Goal: Information Seeking & Learning: Learn about a topic

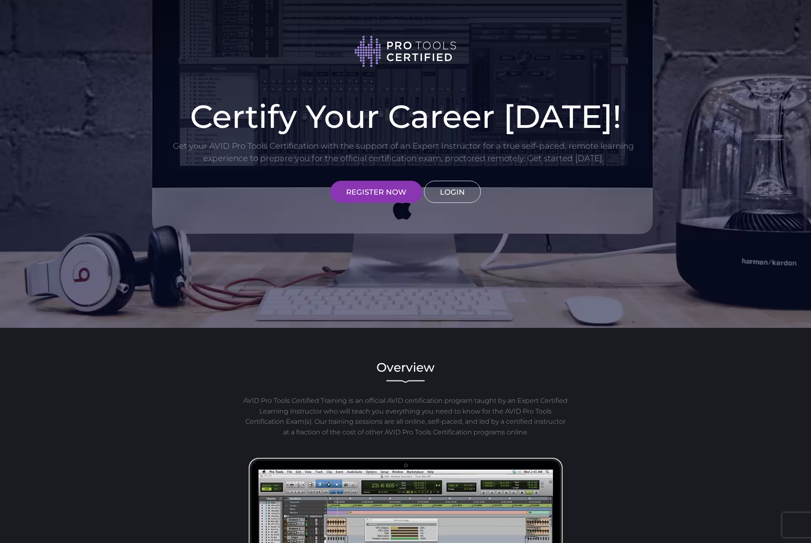
click at [444, 201] on link "LOGIN" at bounding box center [452, 192] width 57 height 22
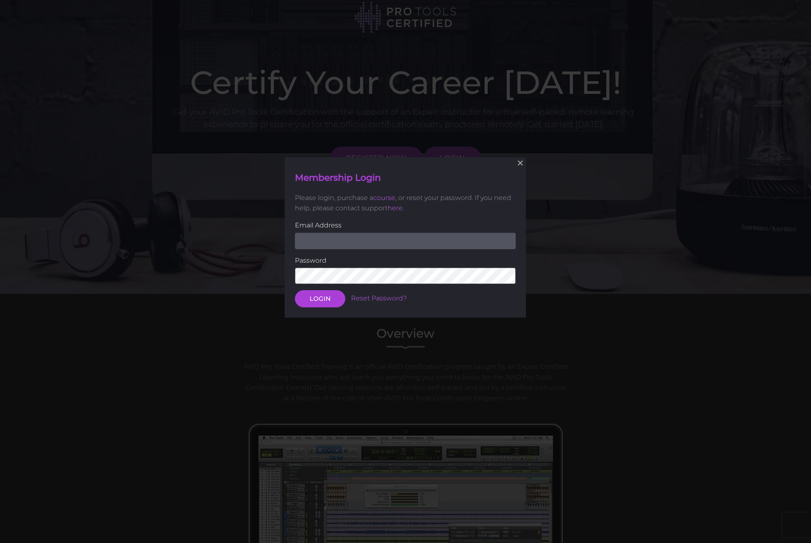
scroll to position [189, 0]
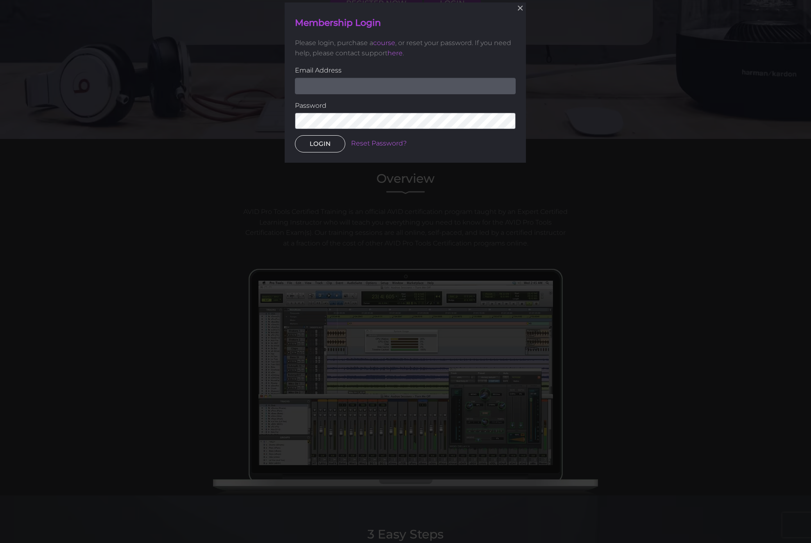
type input "[EMAIL_ADDRESS][DOMAIN_NAME]"
click at [324, 137] on button "LOGIN" at bounding box center [320, 143] width 50 height 17
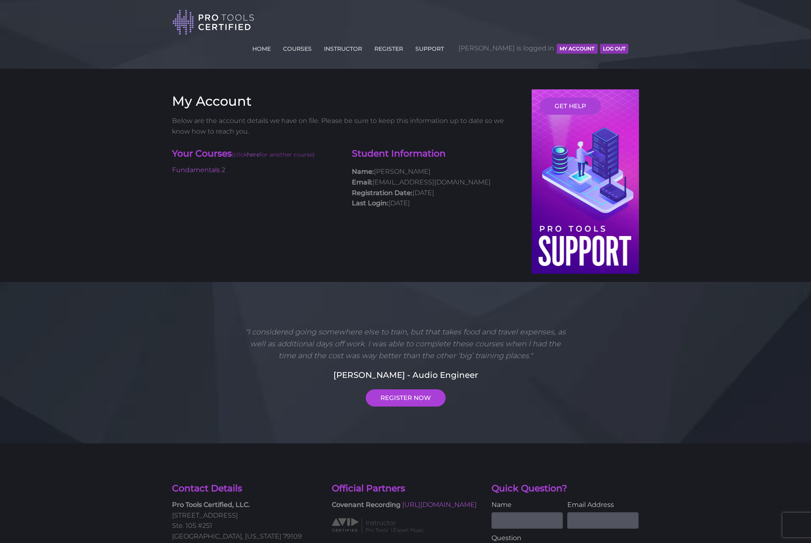
click at [213, 143] on div "Your Courses (click here for another course) Fundamentals 2" at bounding box center [256, 159] width 180 height 32
click at [213, 166] on link "Fundamentals 2" at bounding box center [198, 170] width 53 height 8
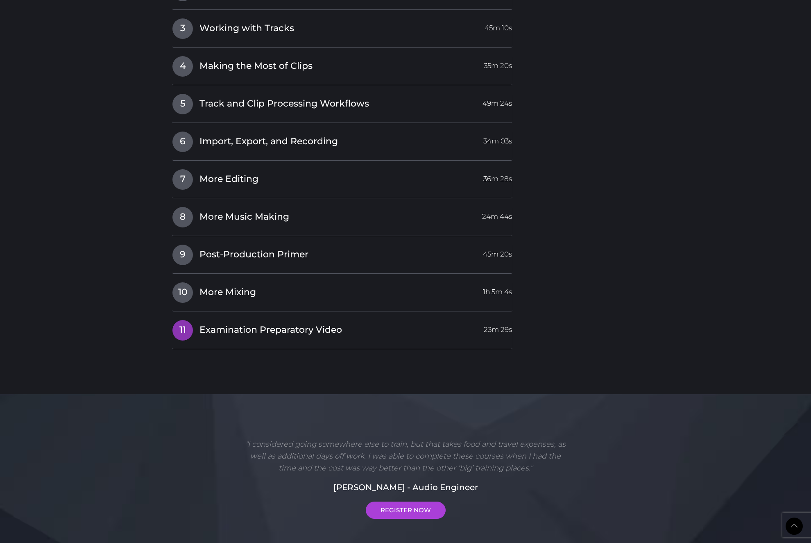
scroll to position [1169, 0]
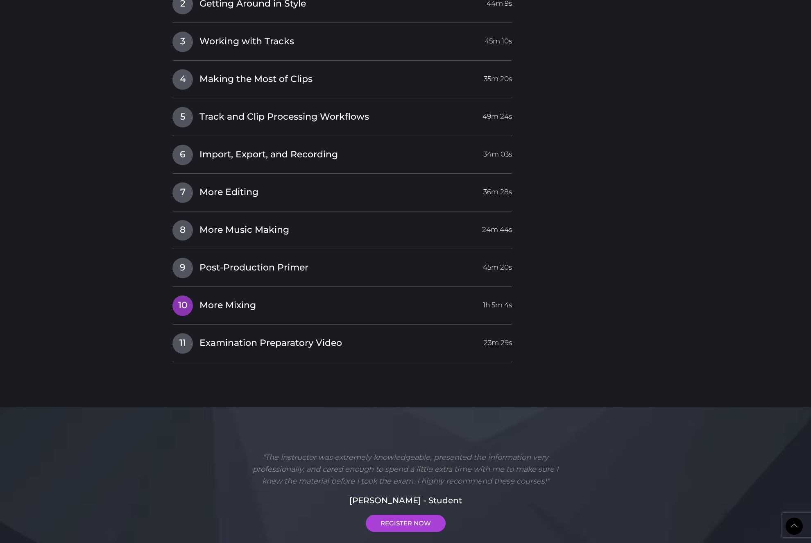
click at [224, 295] on h4 "10 More Mixing 1h 5m 4s" at bounding box center [342, 305] width 340 height 21
click at [245, 337] on span "Examination Preparatory Video" at bounding box center [270, 343] width 143 height 13
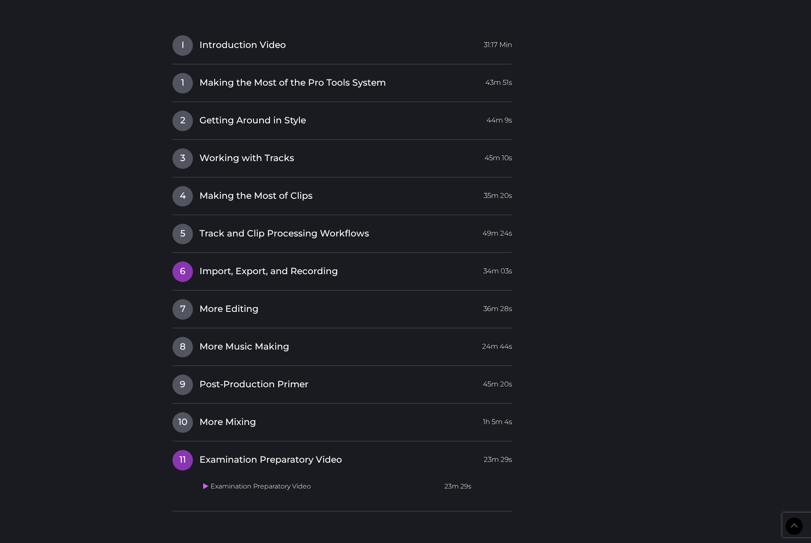
scroll to position [816, 0]
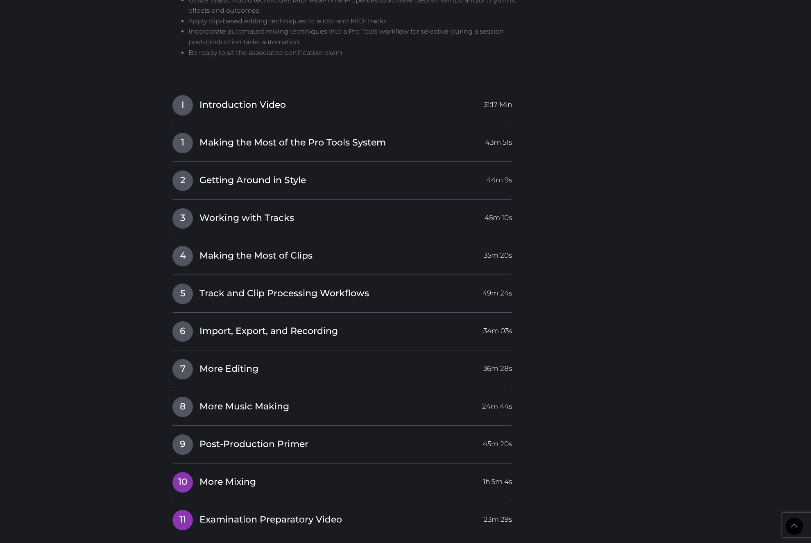
click at [206, 475] on span "More Mixing" at bounding box center [227, 481] width 57 height 13
click at [206, 505] on icon at bounding box center [205, 508] width 5 height 7
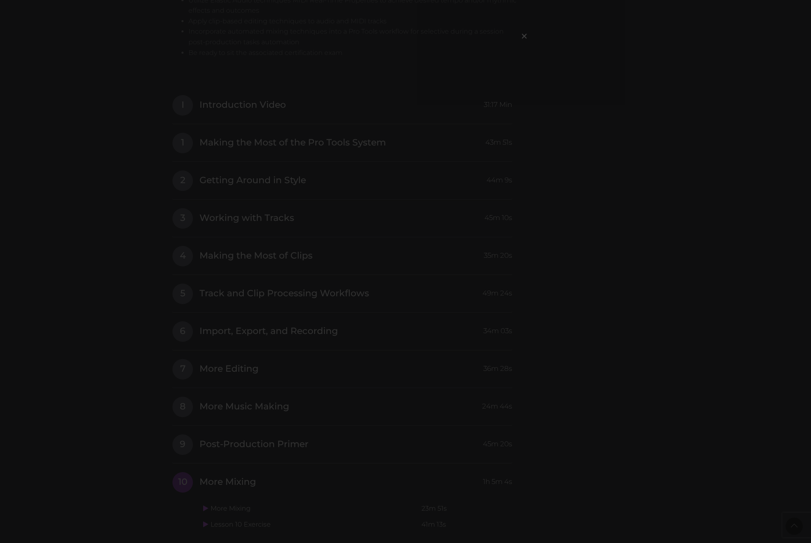
click at [191, 376] on div "×" at bounding box center [405, 271] width 811 height 543
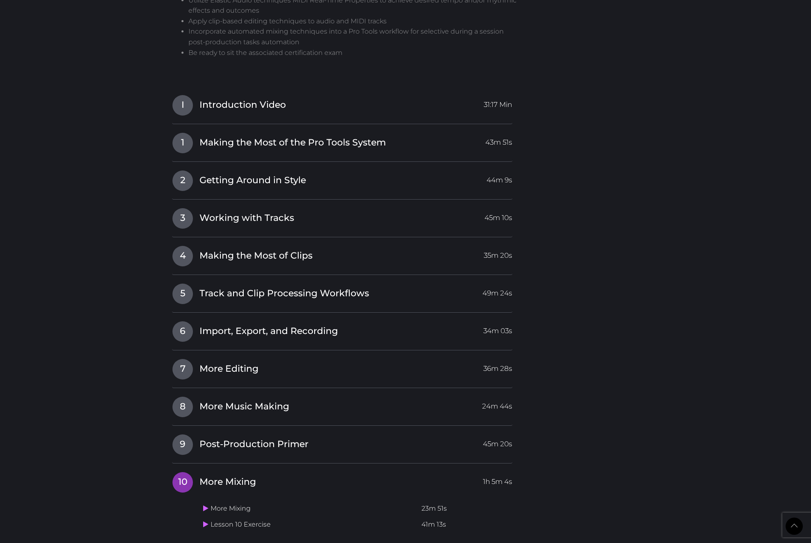
click at [104, 170] on body "Back to Top Toggle navigation HOME COURSES INSTRUCTOR REGISTER SUPPORT Robert i…" at bounding box center [405, 90] width 811 height 1813
